Goal: Complete application form

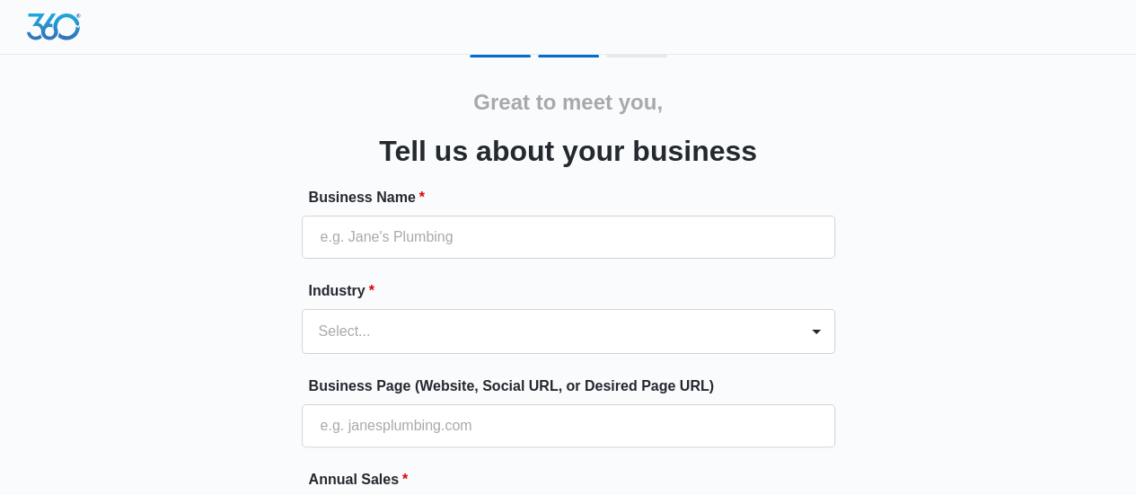
scroll to position [90, 0]
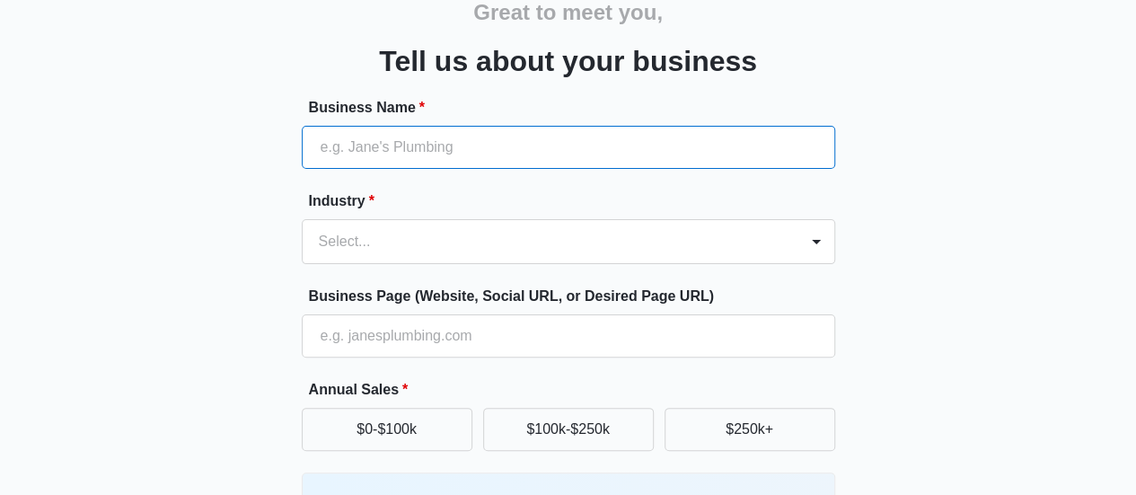
click at [513, 154] on input "Business Name *" at bounding box center [568, 147] width 533 height 43
type input "[GEOGRAPHIC_DATA]"
type input "03312233442"
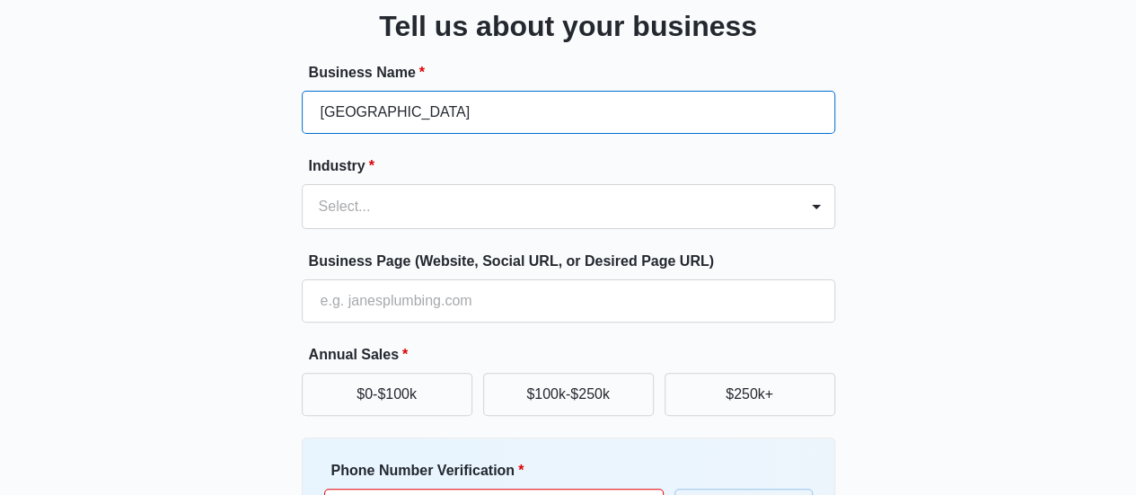
scroll to position [180, 0]
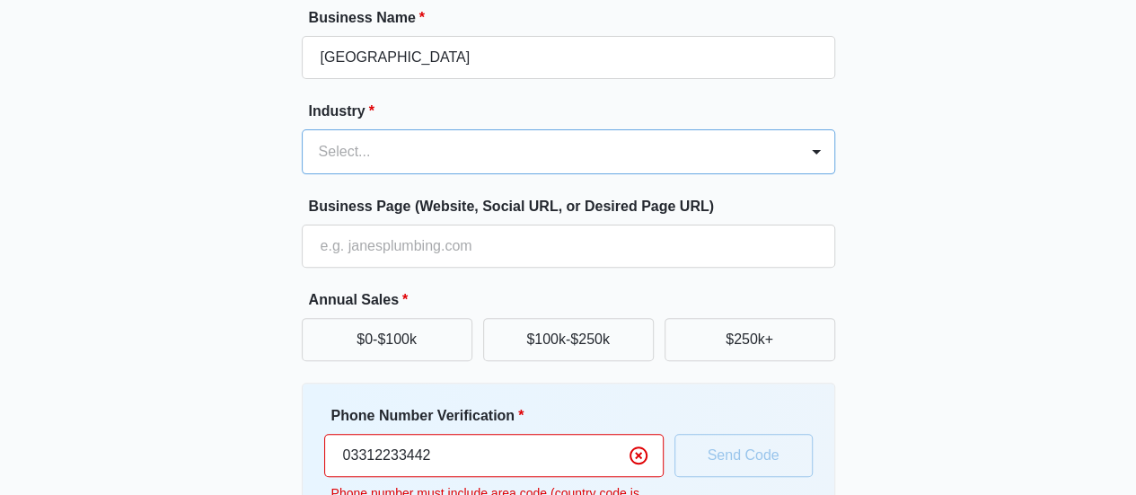
click at [391, 152] on div at bounding box center [547, 151] width 456 height 25
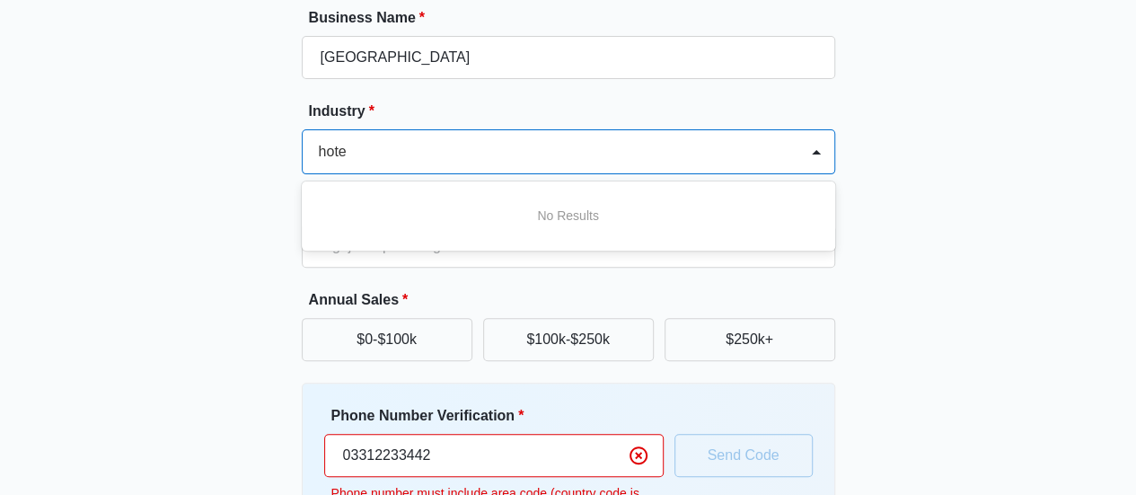
type input "hotel"
click at [358, 200] on div "No Results" at bounding box center [568, 215] width 533 height 33
click at [400, 143] on div at bounding box center [547, 151] width 456 height 25
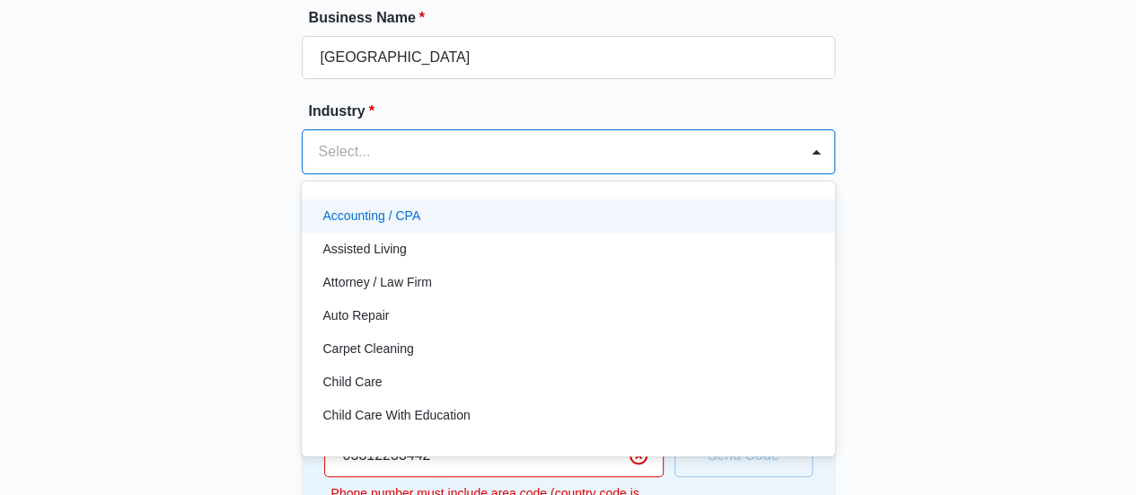
drag, startPoint x: 400, startPoint y: 143, endPoint x: 322, endPoint y: 144, distance: 78.1
click at [322, 144] on div at bounding box center [547, 151] width 456 height 25
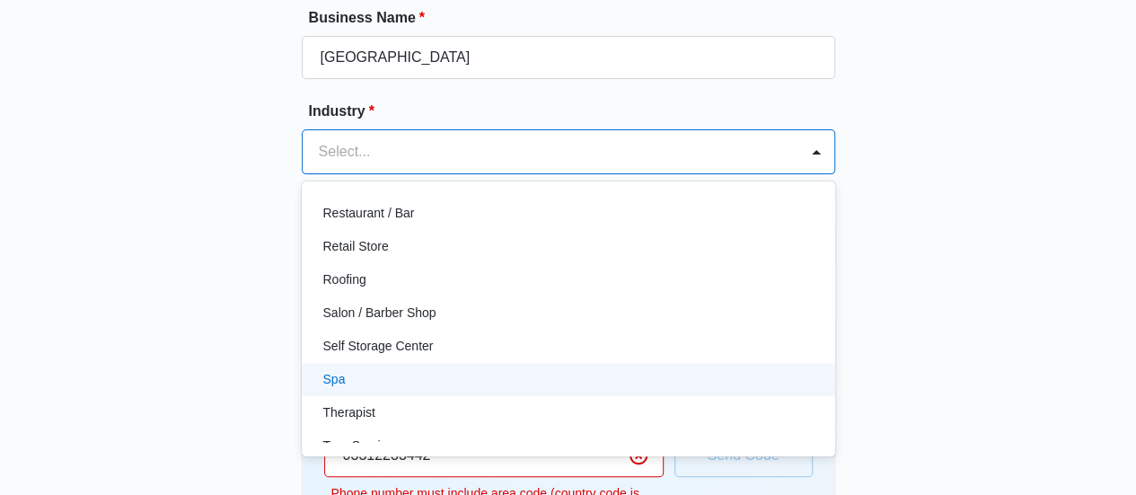
scroll to position [1209, 0]
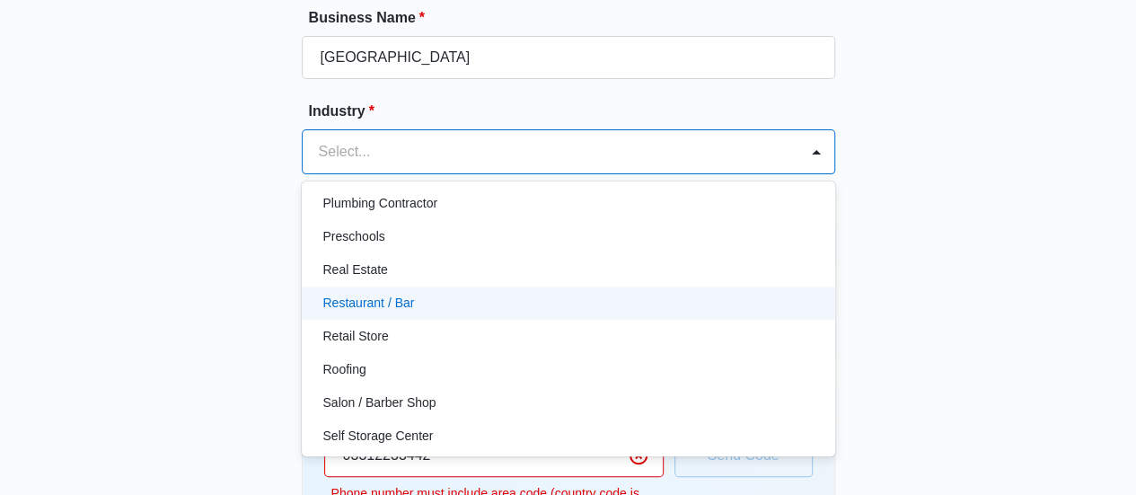
click at [414, 302] on div "Restaurant / Bar" at bounding box center [566, 303] width 487 height 19
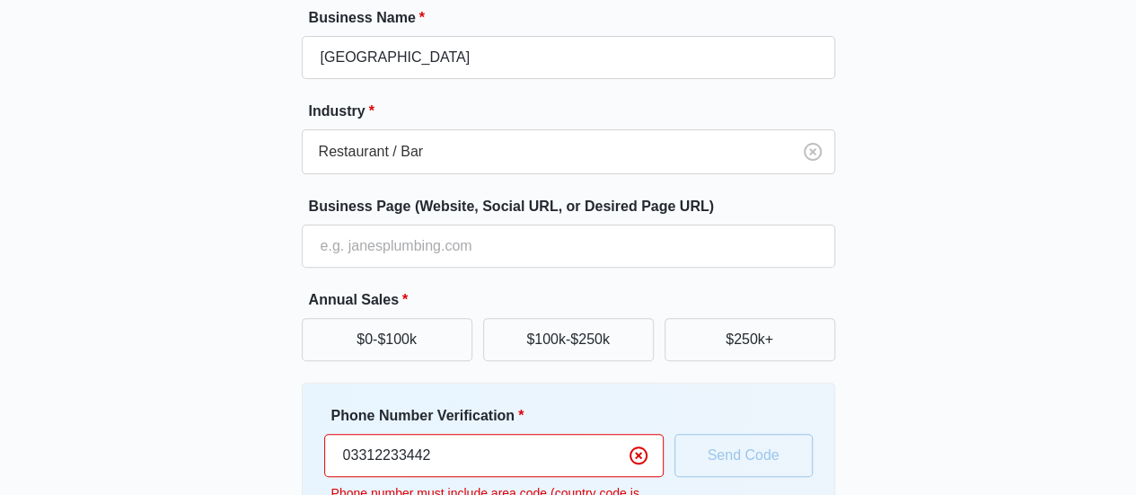
click at [230, 249] on div "Great to meet you, Tell us about your business Business Name * Luxvill Hotel In…" at bounding box center [569, 261] width 1078 height 773
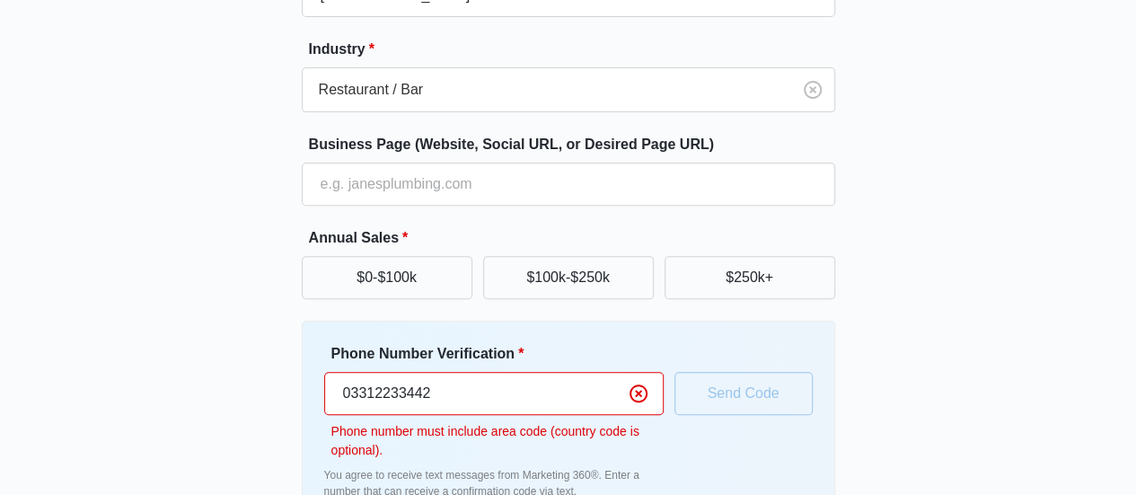
scroll to position [269, 0]
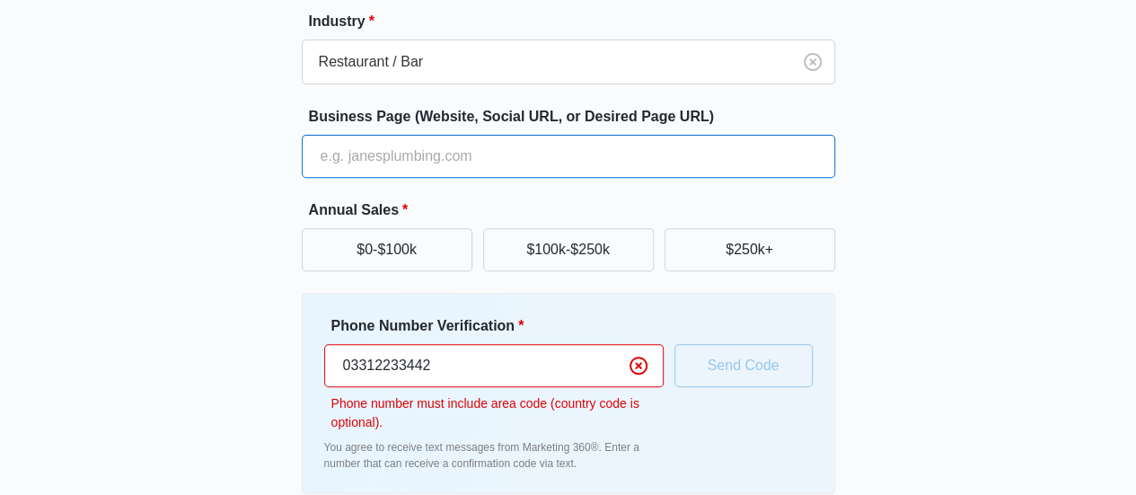
click at [506, 137] on input "Business Page (Website, Social URL, or Desired Page URL)" at bounding box center [568, 156] width 533 height 43
type input "[URL][DOMAIN_NAME]"
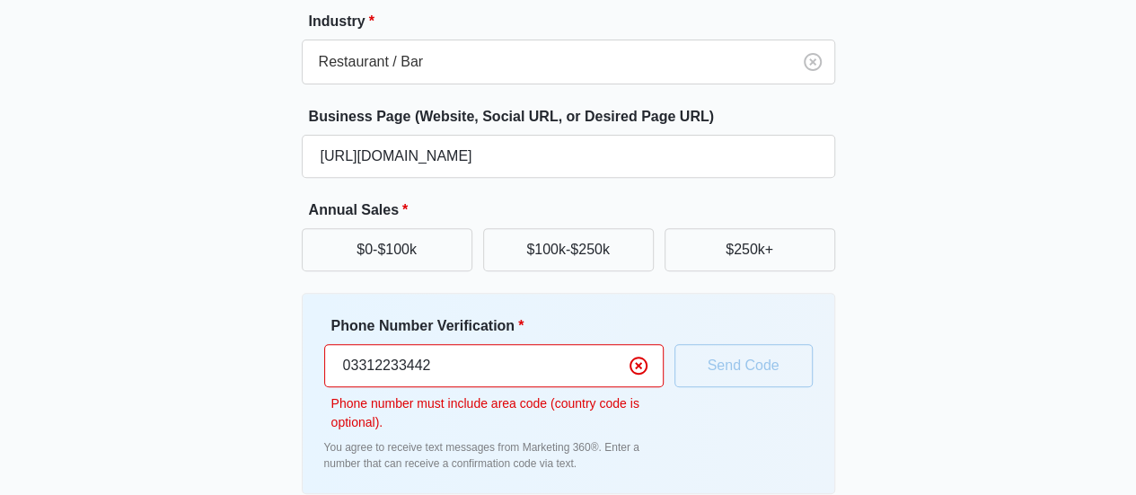
click at [210, 180] on div "Great to meet you, Tell us about your business Business Name * Luxvill Hotel In…" at bounding box center [569, 171] width 1078 height 773
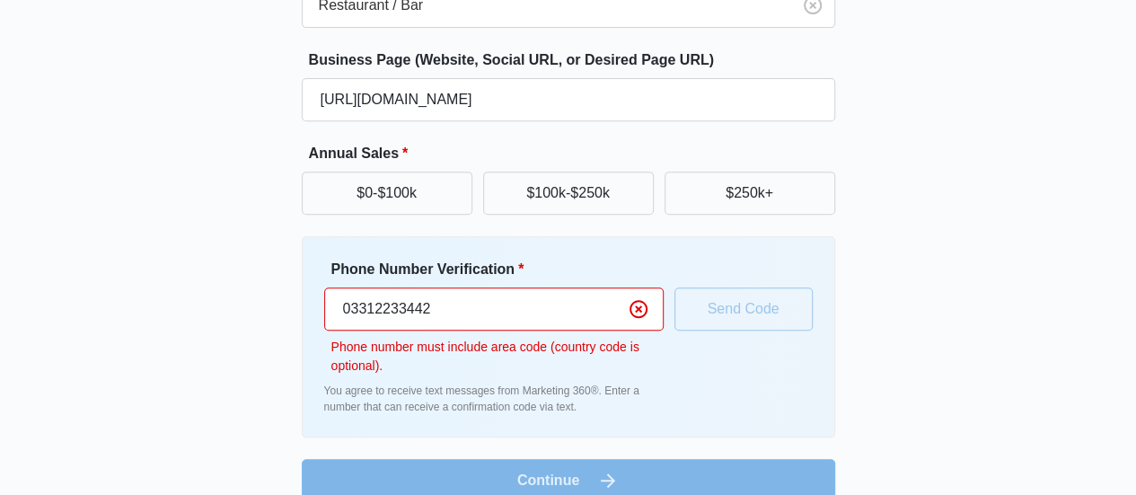
scroll to position [353, 0]
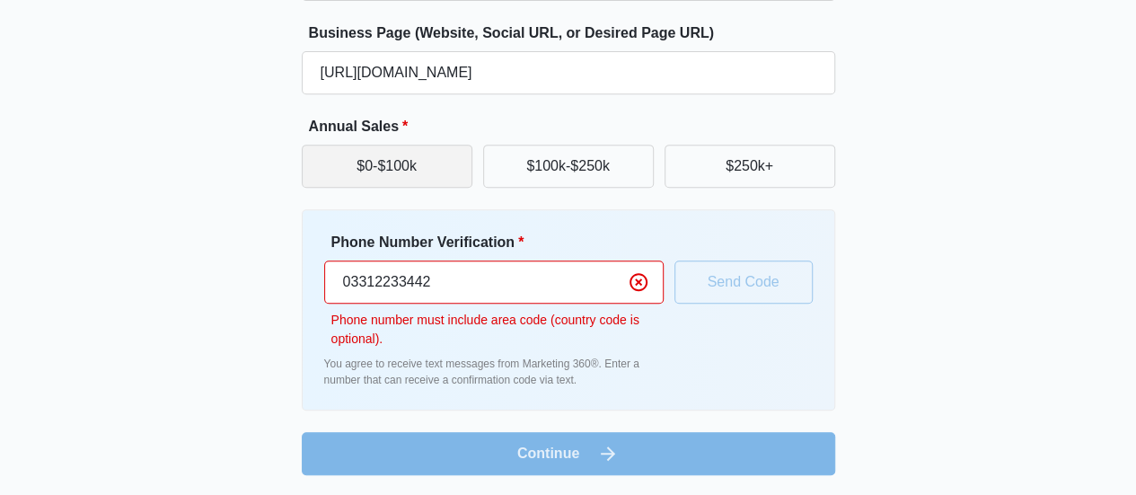
click at [365, 164] on button "$0-$100k" at bounding box center [387, 166] width 171 height 43
click at [462, 256] on div "Phone Number Verification * 03312233442 Phone number must include area code (co…" at bounding box center [493, 290] width 339 height 117
click at [463, 272] on input "03312233442" at bounding box center [493, 281] width 339 height 43
click at [241, 288] on div "Great to meet you, Tell us about your business Business Name * Luxvill Hotel In…" at bounding box center [569, 88] width 1078 height 773
click at [312, 279] on div "Phone Number Verification * 03312233442 Phone number must include area code (co…" at bounding box center [568, 309] width 533 height 201
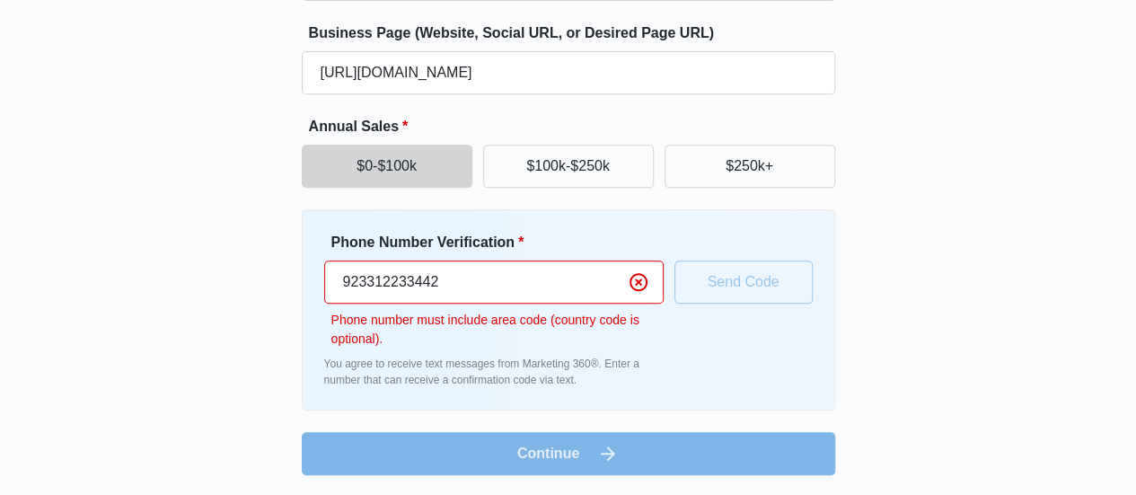
type input "923312233442"
click at [298, 283] on div "Great to meet you, Tell us about your business Business Name * Luxvill Hotel In…" at bounding box center [569, 88] width 1078 height 773
click at [560, 289] on input "923312233442" at bounding box center [493, 281] width 339 height 43
click at [641, 284] on icon "Clear" at bounding box center [639, 282] width 22 height 22
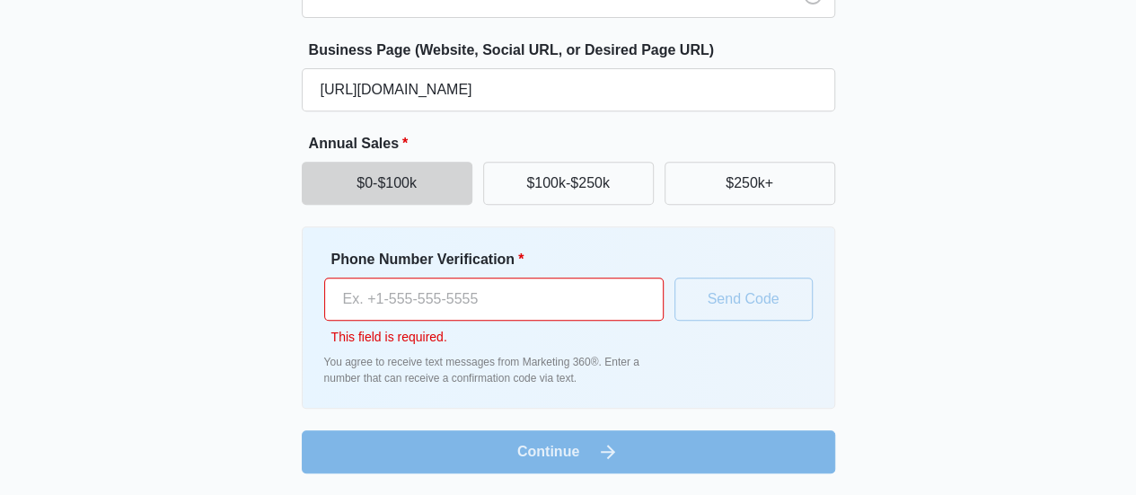
scroll to position [334, 0]
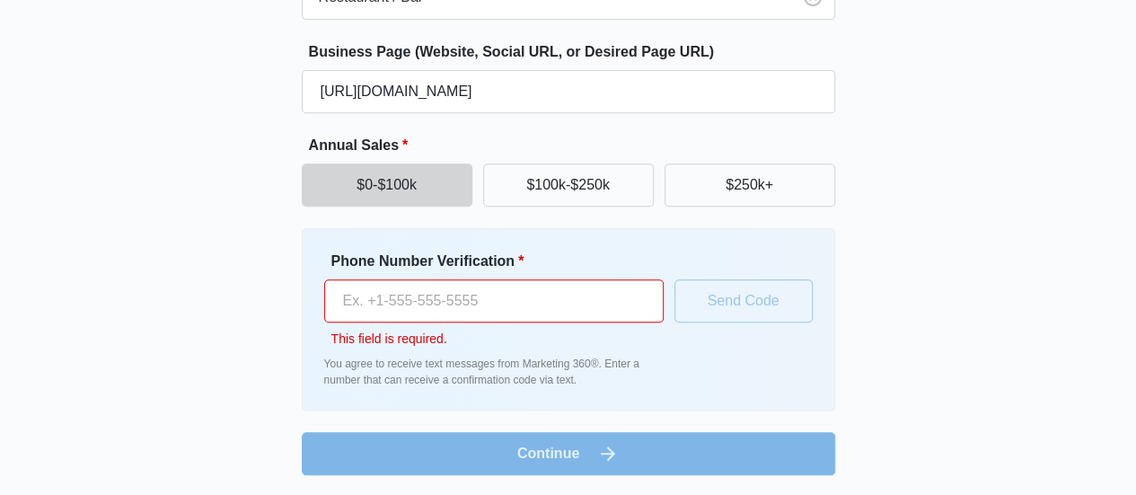
click at [533, 288] on input "Phone Number Verification *" at bounding box center [493, 300] width 339 height 43
click at [324, 287] on input "Phone Number Verification *" at bounding box center [493, 300] width 339 height 43
click at [269, 282] on div "Great to meet you, Tell us about your business Business Name * Luxvill Hotel In…" at bounding box center [569, 98] width 1078 height 754
click at [507, 340] on p "This field is required." at bounding box center [497, 339] width 332 height 19
click at [480, 304] on input "Phone Number Verification *" at bounding box center [493, 300] width 339 height 43
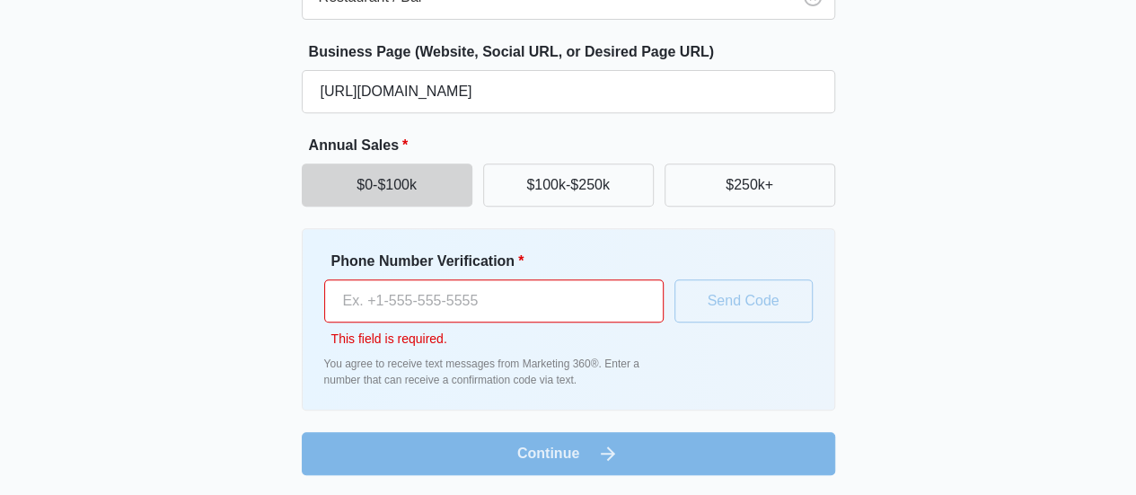
click at [489, 297] on input "Phone Number Verification *" at bounding box center [493, 300] width 339 height 43
type input "03312233442"
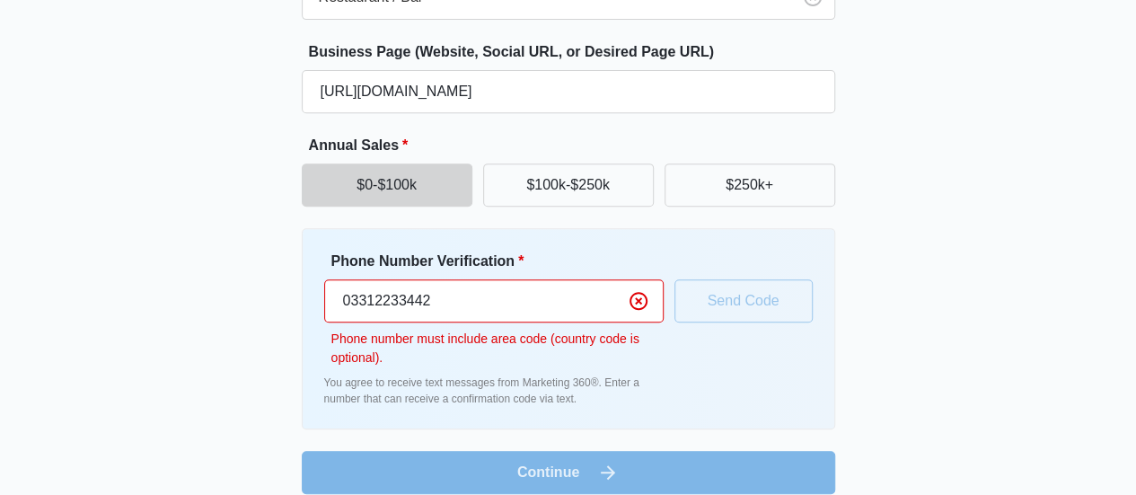
click at [775, 303] on div "Phone Number Verification * 03312233442 Phone number must include area code (co…" at bounding box center [568, 329] width 489 height 156
click at [490, 299] on input "03312233442" at bounding box center [493, 300] width 339 height 43
click at [648, 303] on button "Clear" at bounding box center [638, 301] width 29 height 29
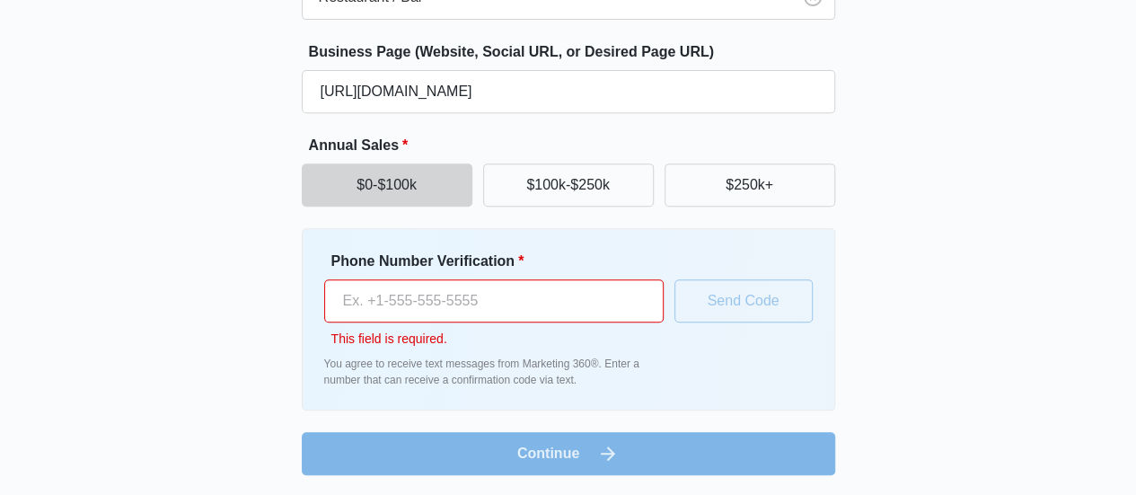
click at [470, 294] on input "Phone Number Verification *" at bounding box center [493, 300] width 339 height 43
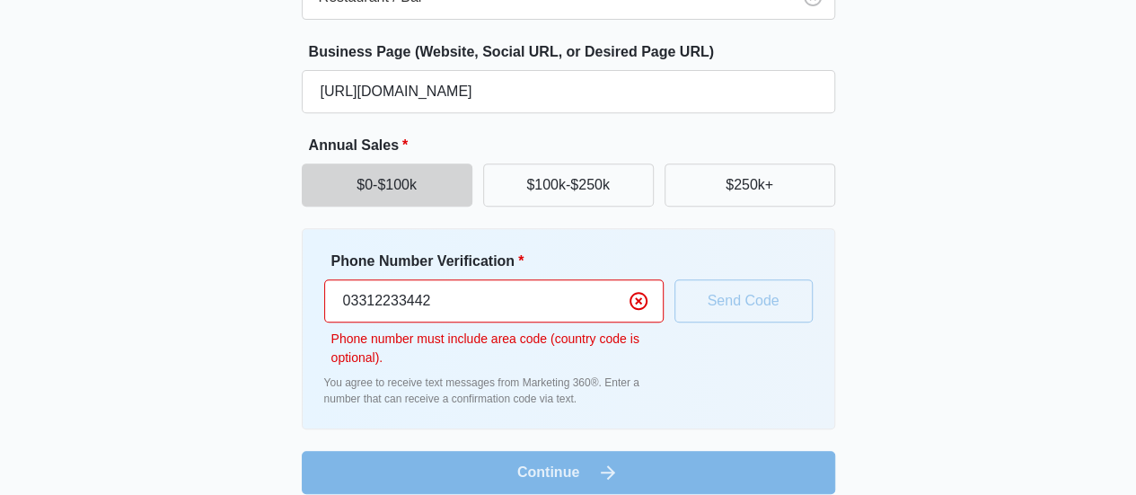
drag, startPoint x: 352, startPoint y: 304, endPoint x: 323, endPoint y: 301, distance: 29.0
click at [324, 301] on input "03312233442" at bounding box center [493, 300] width 339 height 43
click at [357, 299] on input "+33 1 22 33 44 2" at bounding box center [493, 300] width 339 height 43
click at [352, 300] on input "+33 1 22 33 44 2" at bounding box center [493, 300] width 339 height 43
type input "[PHONE_NUMBER]"
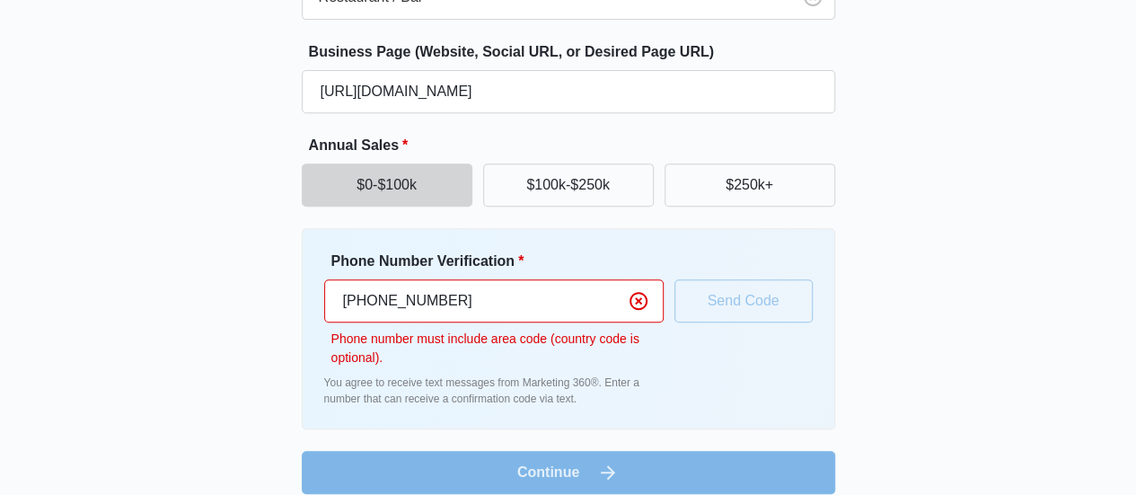
click at [444, 355] on p "Phone number must include area code (country code is optional)." at bounding box center [497, 349] width 332 height 38
click at [641, 298] on icon "Clear" at bounding box center [639, 301] width 22 height 22
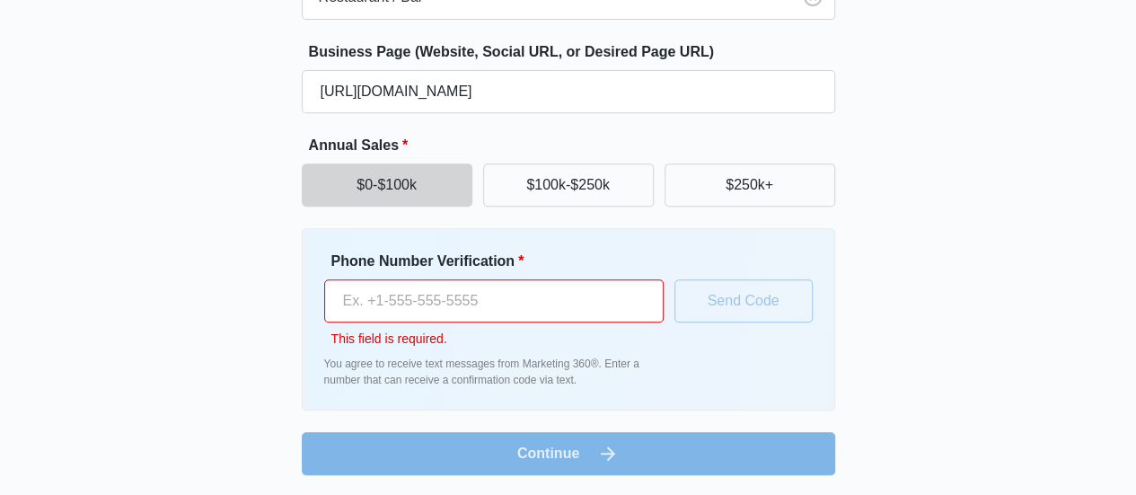
click at [814, 321] on div "Phone Number Verification * This field is required. You agree to receive text m…" at bounding box center [568, 319] width 533 height 182
click at [465, 272] on div "Phone Number Verification * This field is required." at bounding box center [493, 300] width 339 height 98
click at [593, 435] on form "Business Name * Luxvill Hotel Industry * Restaurant / Bar Business Page (Websit…" at bounding box center [568, 164] width 533 height 622
click at [543, 272] on div "Phone Number Verification * This field is required." at bounding box center [493, 300] width 339 height 98
drag, startPoint x: 328, startPoint y: 254, endPoint x: 516, endPoint y: 260, distance: 187.8
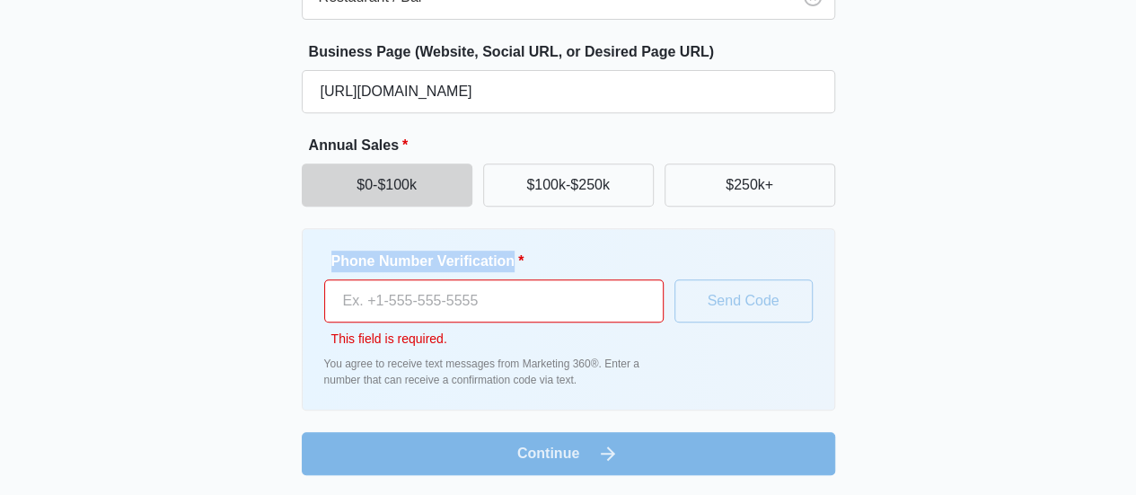
click at [516, 260] on div "Phone Number Verification * This field is required." at bounding box center [493, 300] width 339 height 98
copy label "Phone Number Verification"
